Goal: Information Seeking & Learning: Learn about a topic

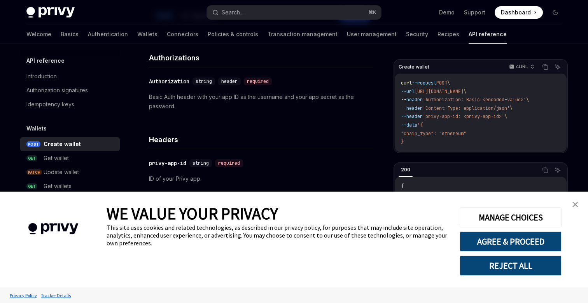
scroll to position [105, 0]
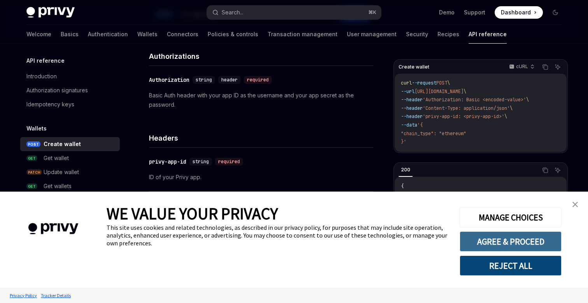
click at [502, 242] on button "AGREE & PROCEED" at bounding box center [511, 241] width 102 height 20
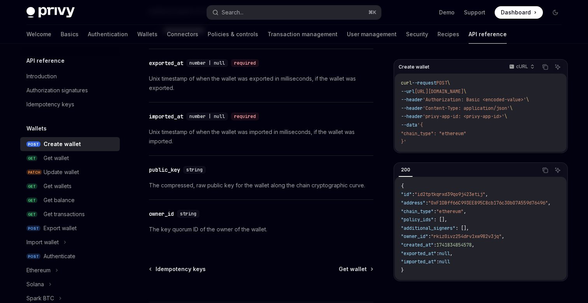
scroll to position [1071, 0]
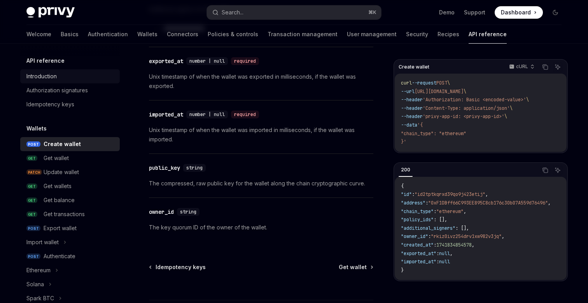
click at [82, 76] on div "Introduction" at bounding box center [70, 76] width 89 height 9
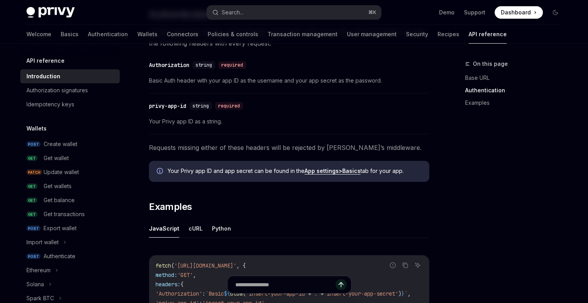
scroll to position [331, 0]
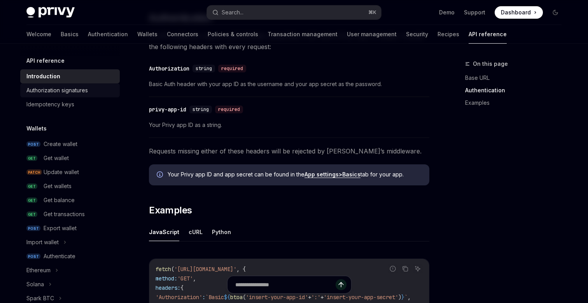
click at [86, 88] on div "Authorization signatures" at bounding box center [56, 90] width 61 height 9
type textarea "*"
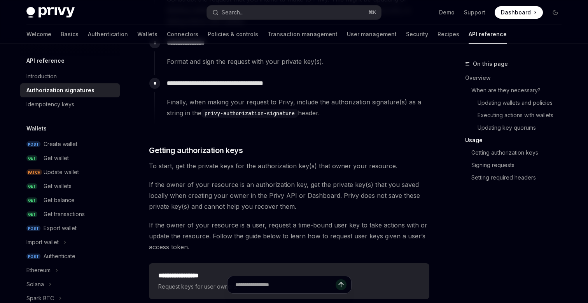
scroll to position [878, 0]
